Goal: Book appointment/travel/reservation

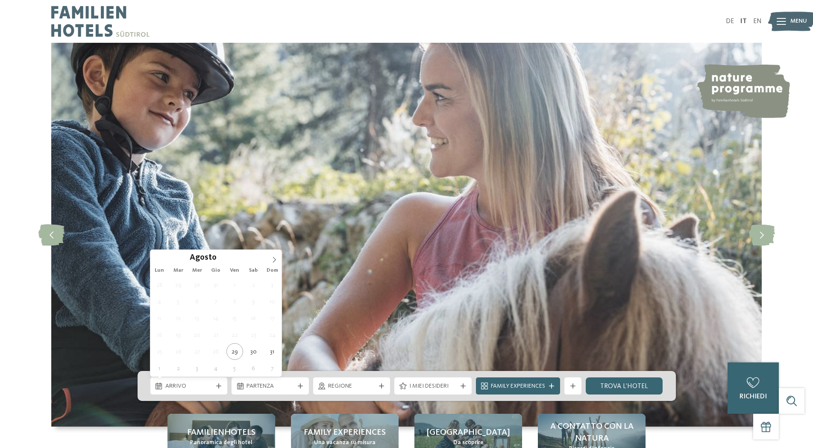
click at [208, 380] on div "Arrivo" at bounding box center [188, 385] width 77 height 17
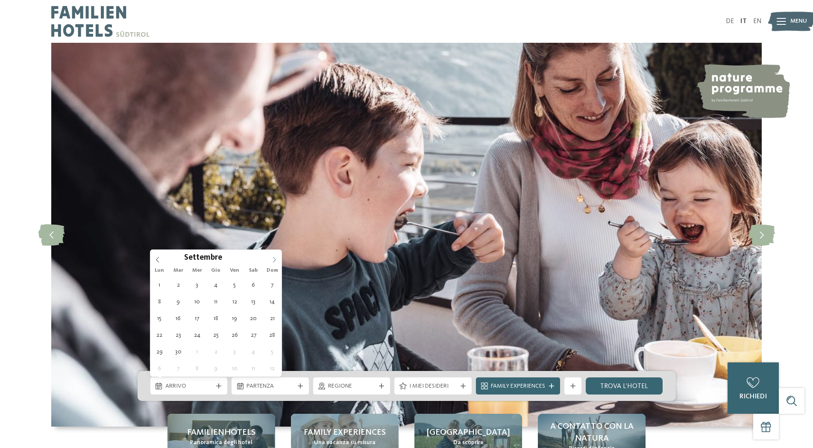
click at [273, 263] on span at bounding box center [274, 257] width 15 height 15
type div "[DATE]"
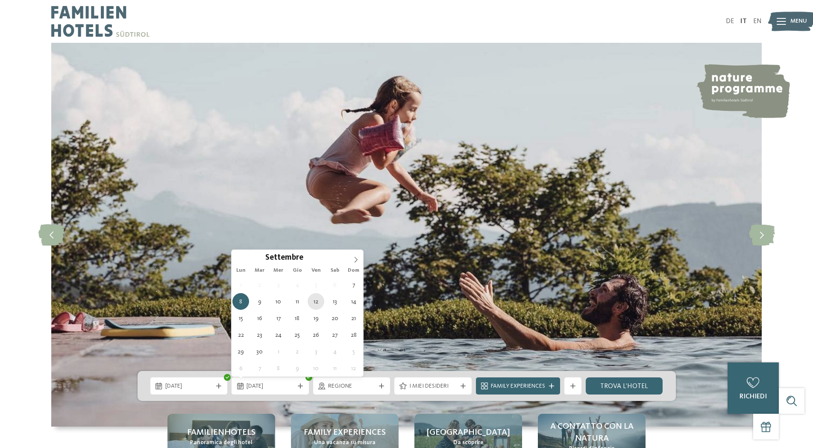
type div "[DATE]"
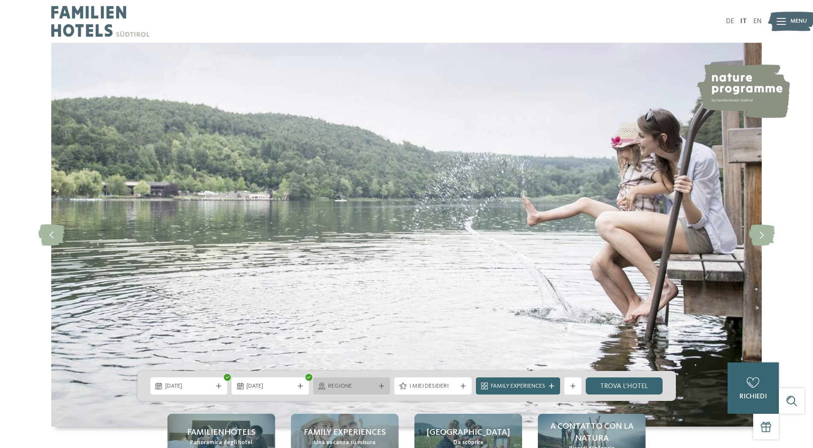
click at [380, 380] on div "Regione" at bounding box center [351, 385] width 77 height 17
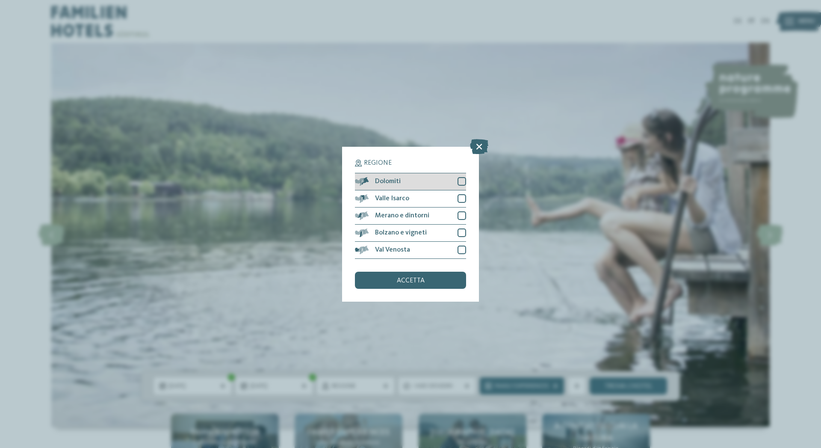
click at [462, 182] on div at bounding box center [461, 181] width 9 height 9
click at [417, 283] on span "accetta" at bounding box center [411, 280] width 28 height 7
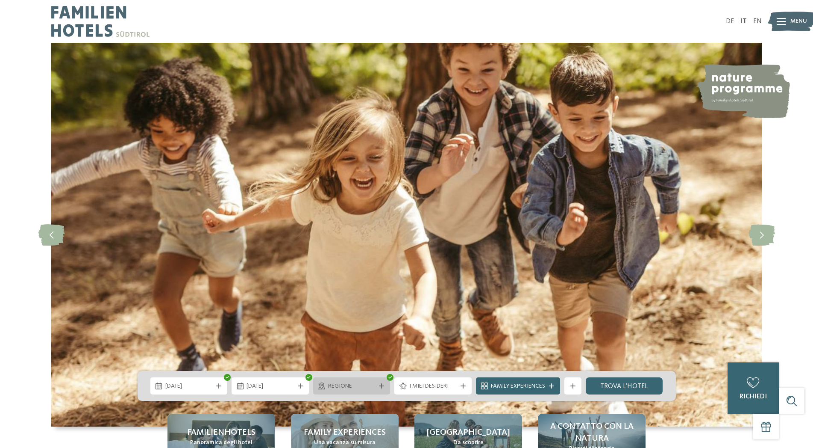
click at [356, 381] on div "Regione" at bounding box center [352, 385] width 52 height 9
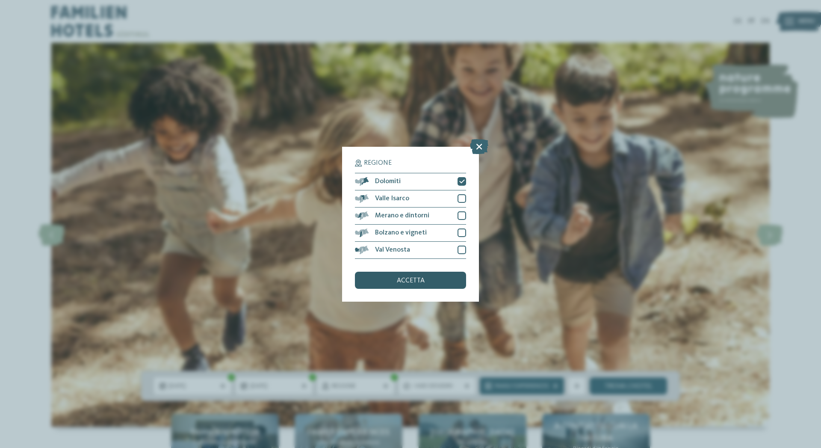
click at [412, 280] on span "accetta" at bounding box center [411, 280] width 28 height 7
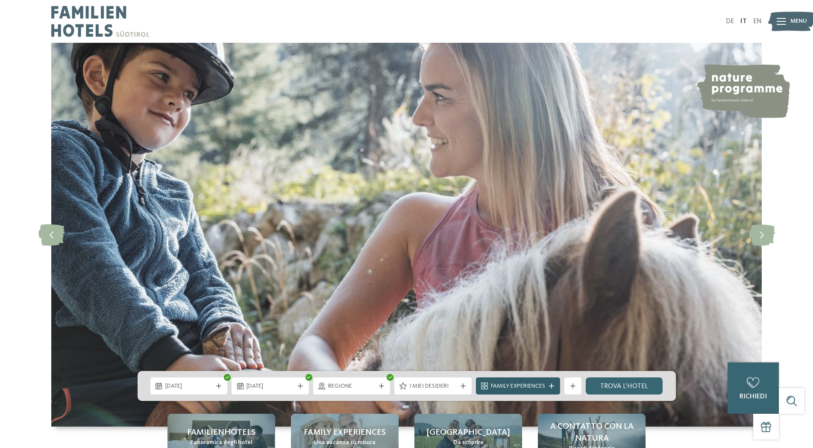
click at [510, 384] on span "Family Experiences" at bounding box center [518, 386] width 54 height 9
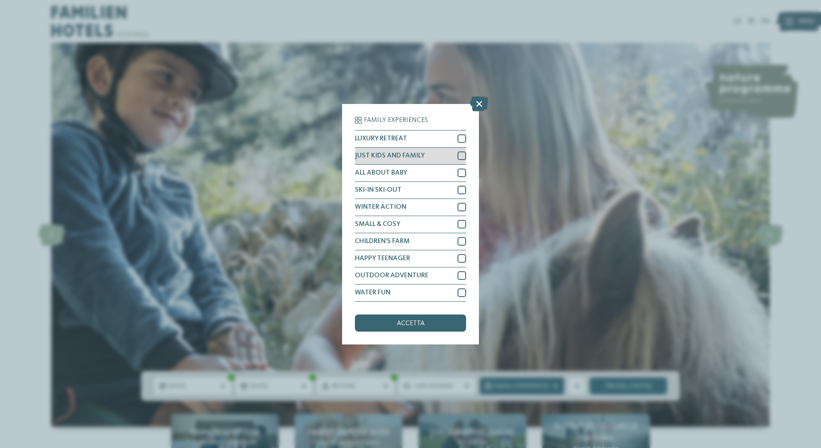
click at [460, 156] on div at bounding box center [461, 155] width 9 height 9
click at [423, 324] on span "accetta" at bounding box center [411, 323] width 28 height 7
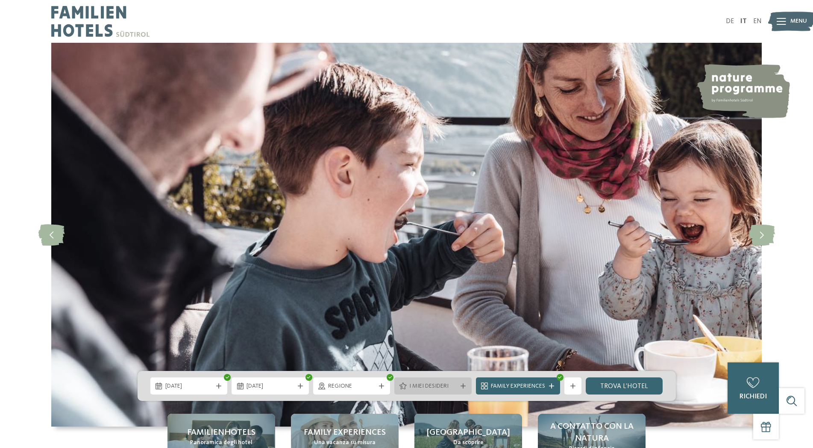
click at [438, 382] on div "I miei desideri" at bounding box center [433, 385] width 52 height 9
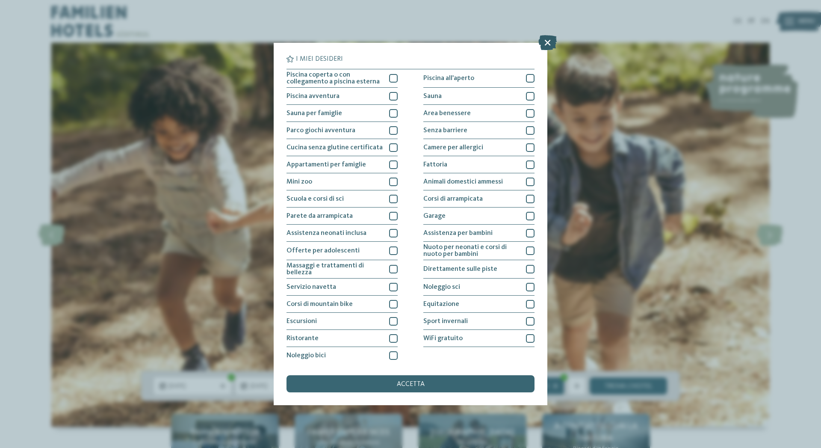
click at [548, 41] on icon at bounding box center [547, 42] width 18 height 15
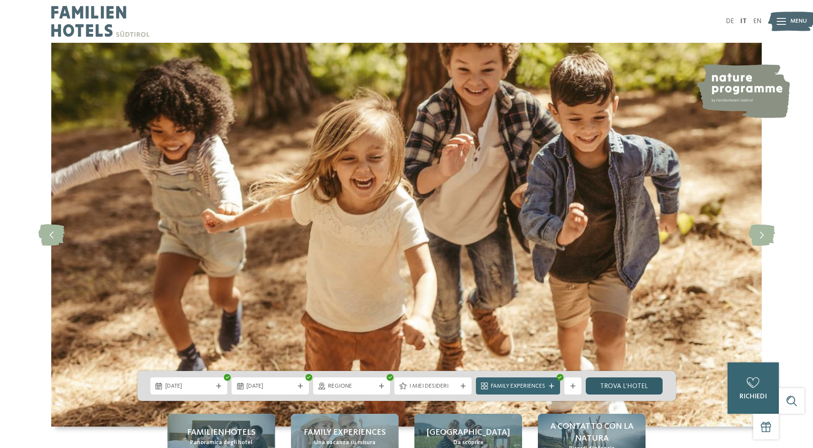
click at [629, 387] on link "trova l’hotel" at bounding box center [624, 385] width 77 height 17
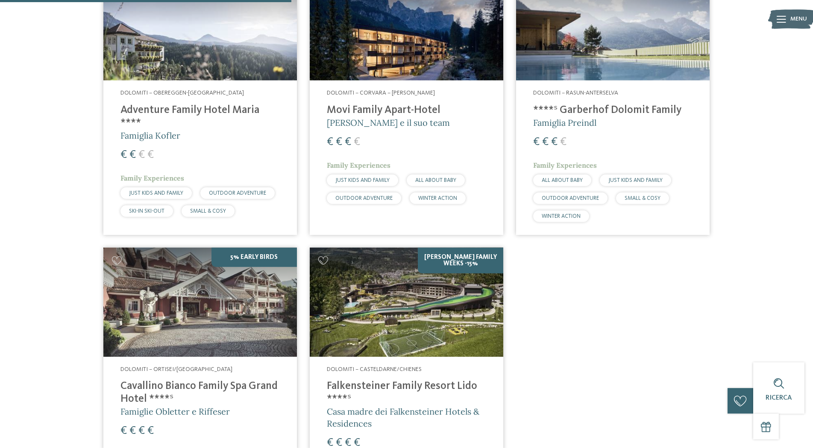
scroll to position [367, 0]
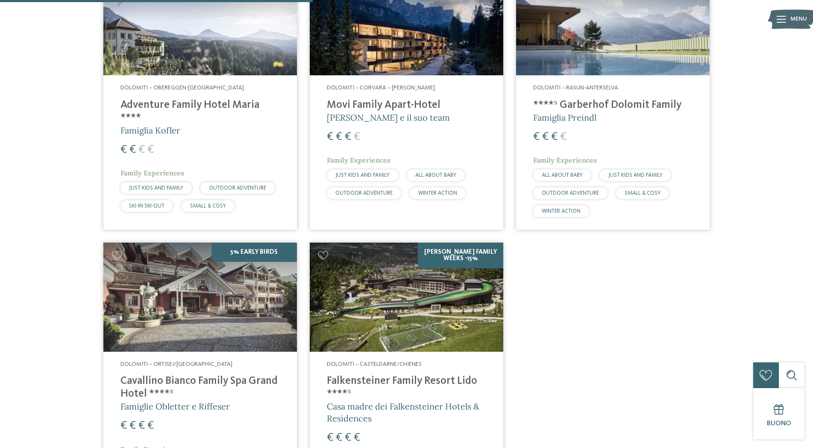
click at [421, 379] on h4 "Falkensteiner Family Resort Lido ****ˢ" at bounding box center [406, 387] width 159 height 26
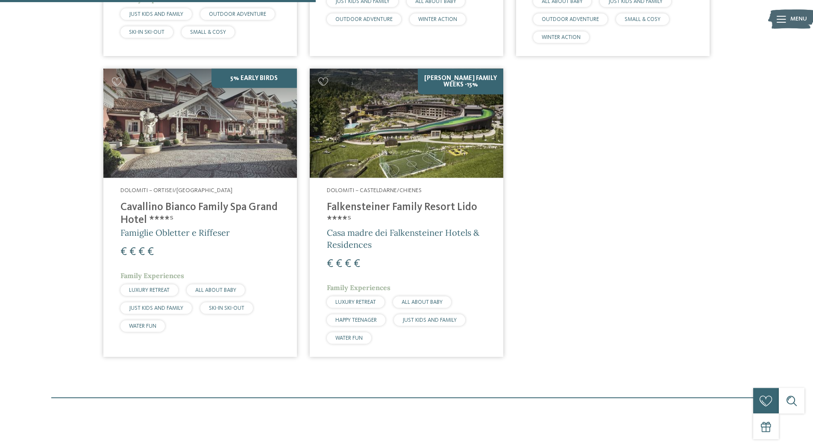
scroll to position [542, 0]
